Goal: Task Accomplishment & Management: Manage account settings

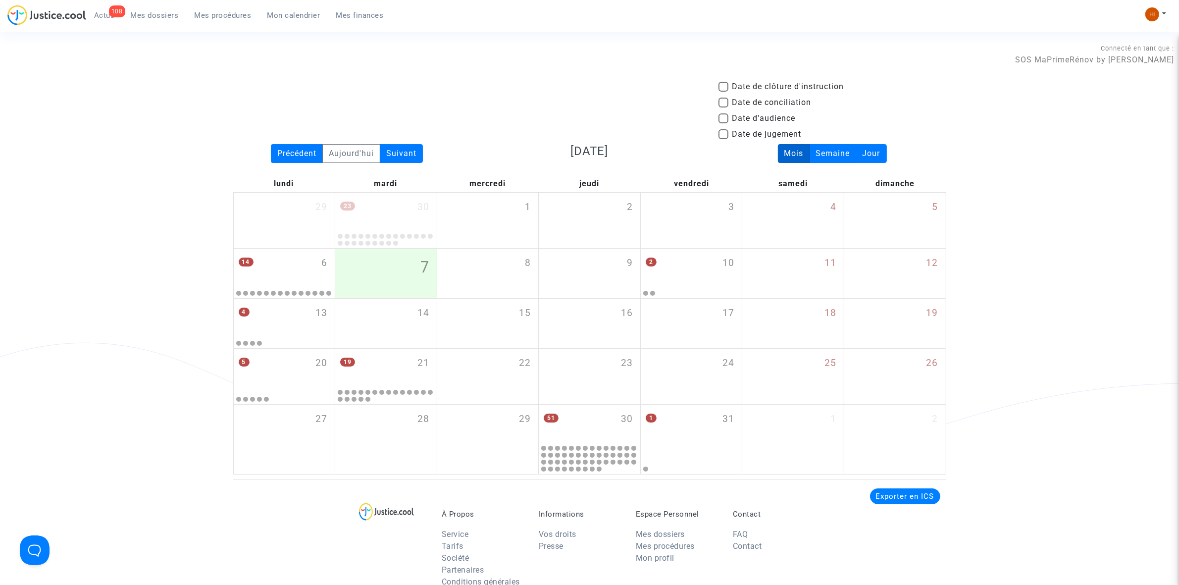
click at [753, 117] on span "Date d'audience" at bounding box center [763, 118] width 63 height 12
click at [724, 123] on input "Date d'audience" at bounding box center [723, 123] width 0 height 0
checkbox input "true"
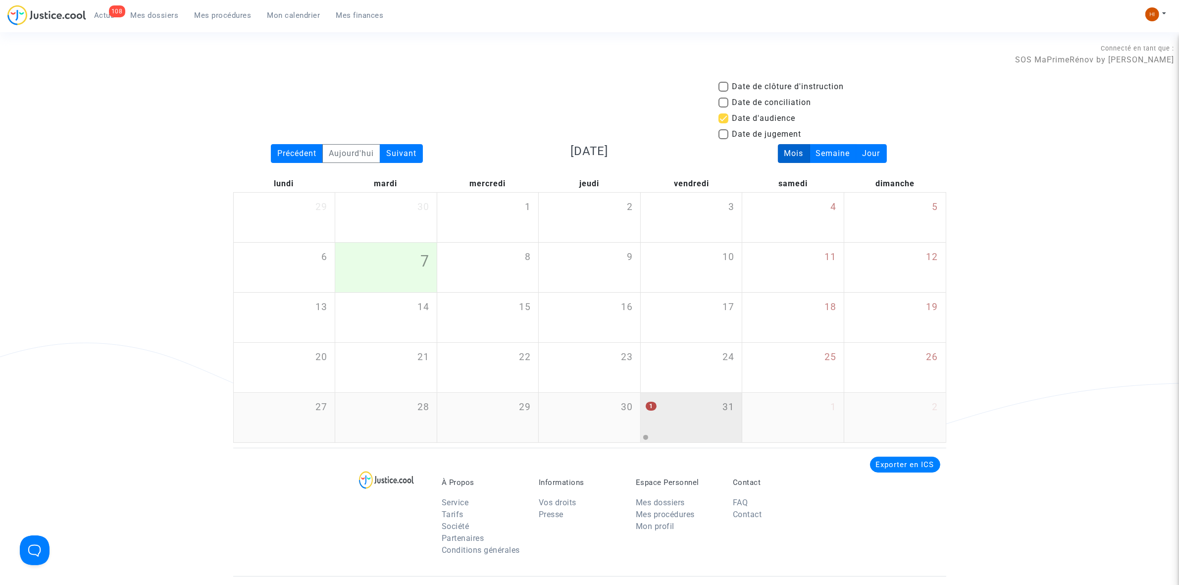
click at [677, 419] on div "1 31" at bounding box center [692, 412] width 102 height 39
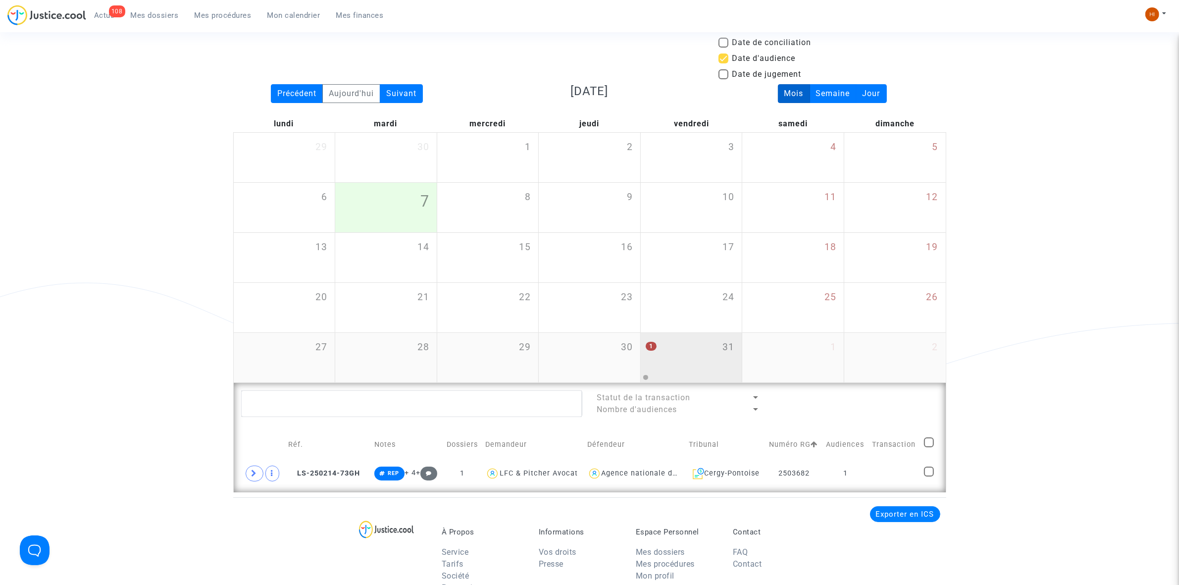
scroll to position [62, 0]
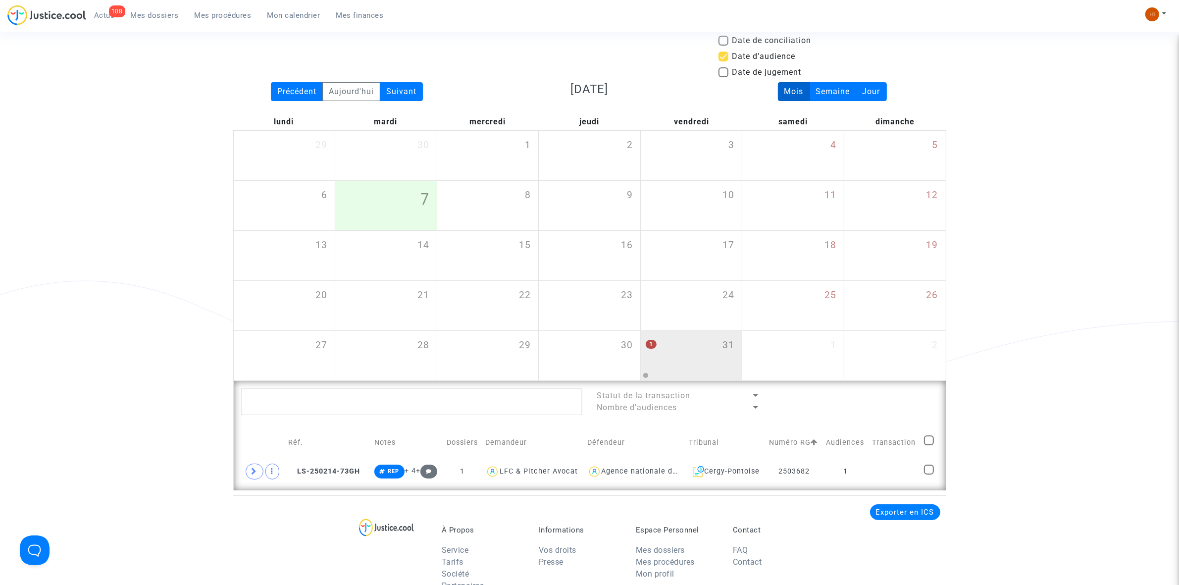
drag, startPoint x: 1056, startPoint y: 117, endPoint x: 1105, endPoint y: 35, distance: 95.0
click at [1056, 117] on div "Date de clôture d'instruction Date de conciliation Date d'audience Date de juge…" at bounding box center [589, 254] width 1179 height 471
click at [1152, 16] on img at bounding box center [1152, 14] width 14 height 14
click at [1102, 49] on link "Changer de compte" at bounding box center [1116, 51] width 100 height 16
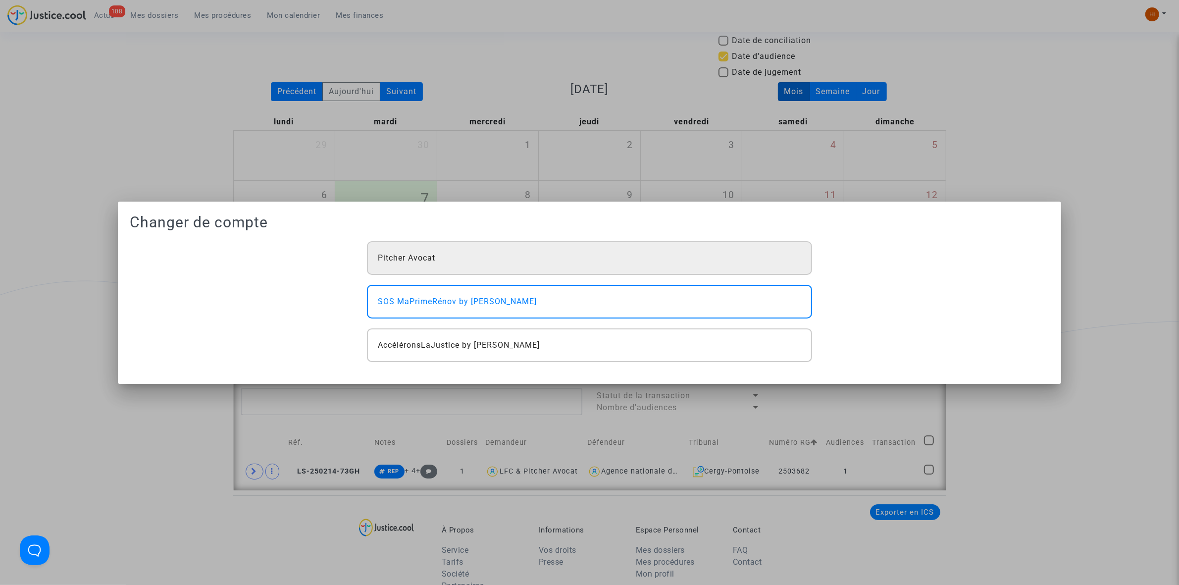
click at [432, 258] on span "Pitcher Avocat" at bounding box center [406, 258] width 57 height 12
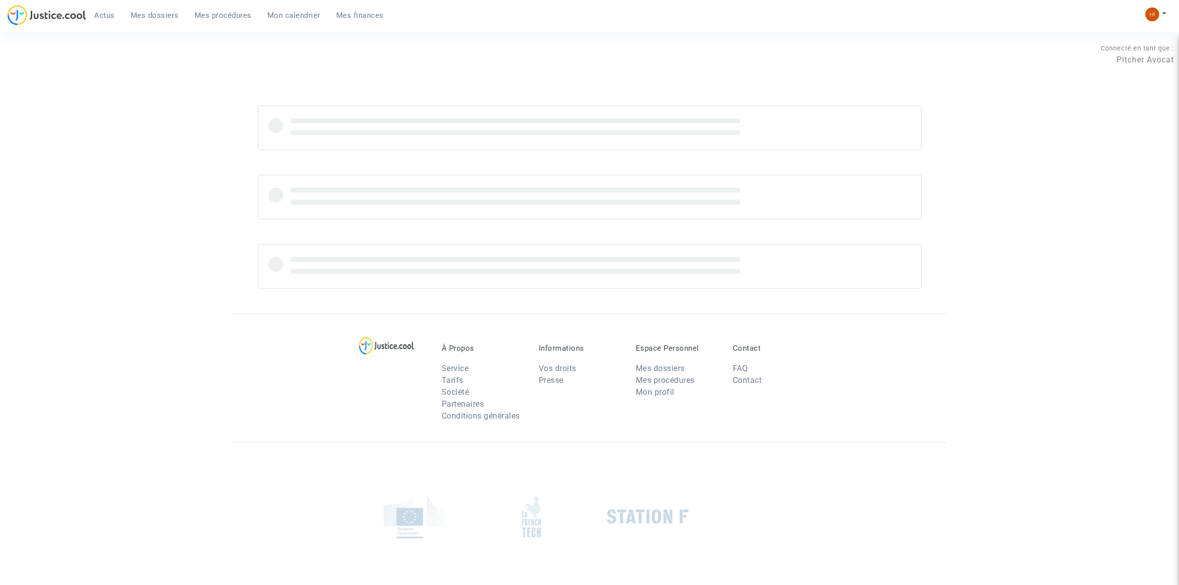
click at [281, 14] on span "Mon calendrier" at bounding box center [293, 15] width 53 height 9
